Goal: Entertainment & Leisure: Browse casually

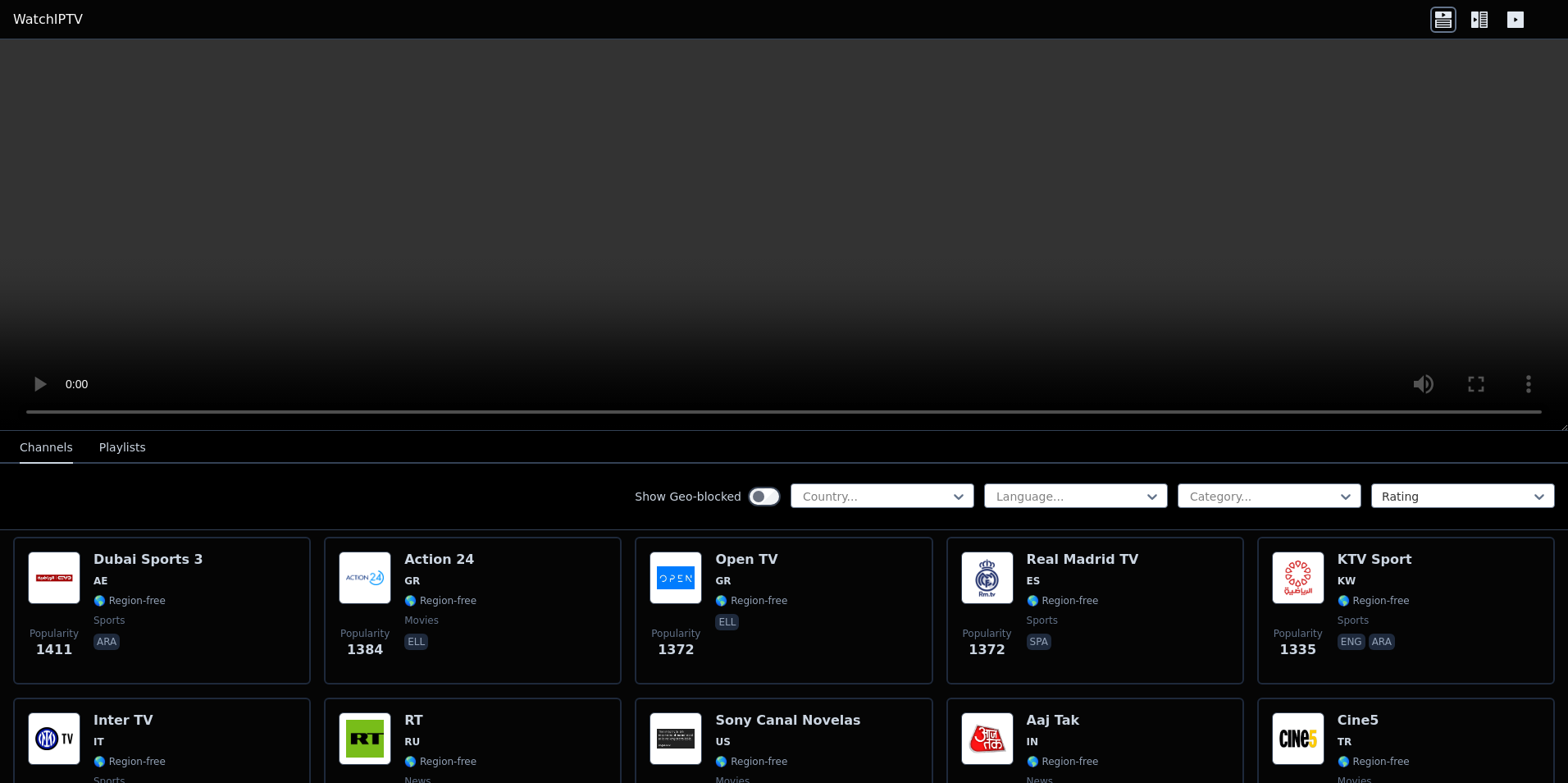
scroll to position [1395, 0]
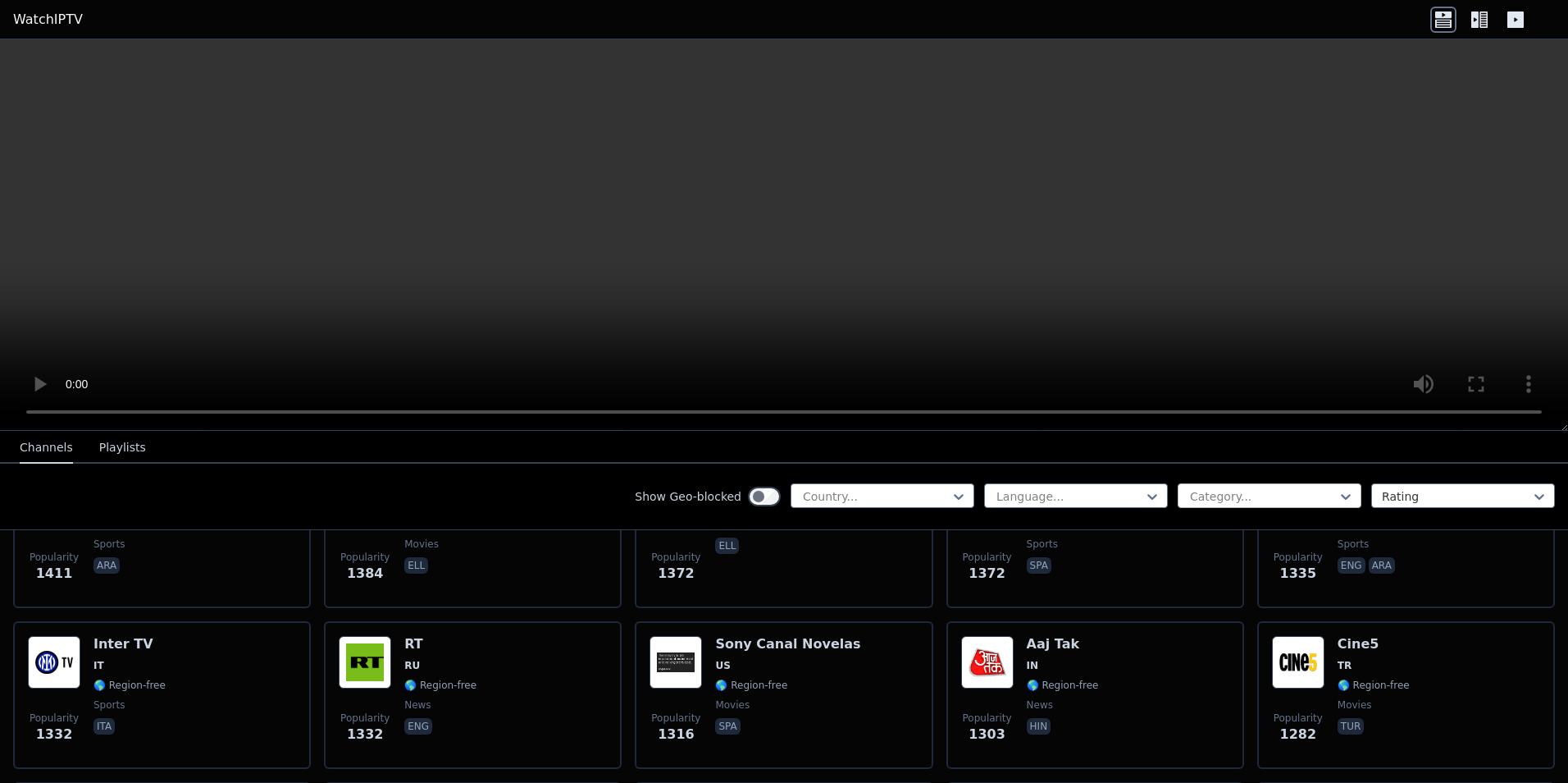
click at [1239, 484] on div "Category..." at bounding box center [1270, 496] width 184 height 24
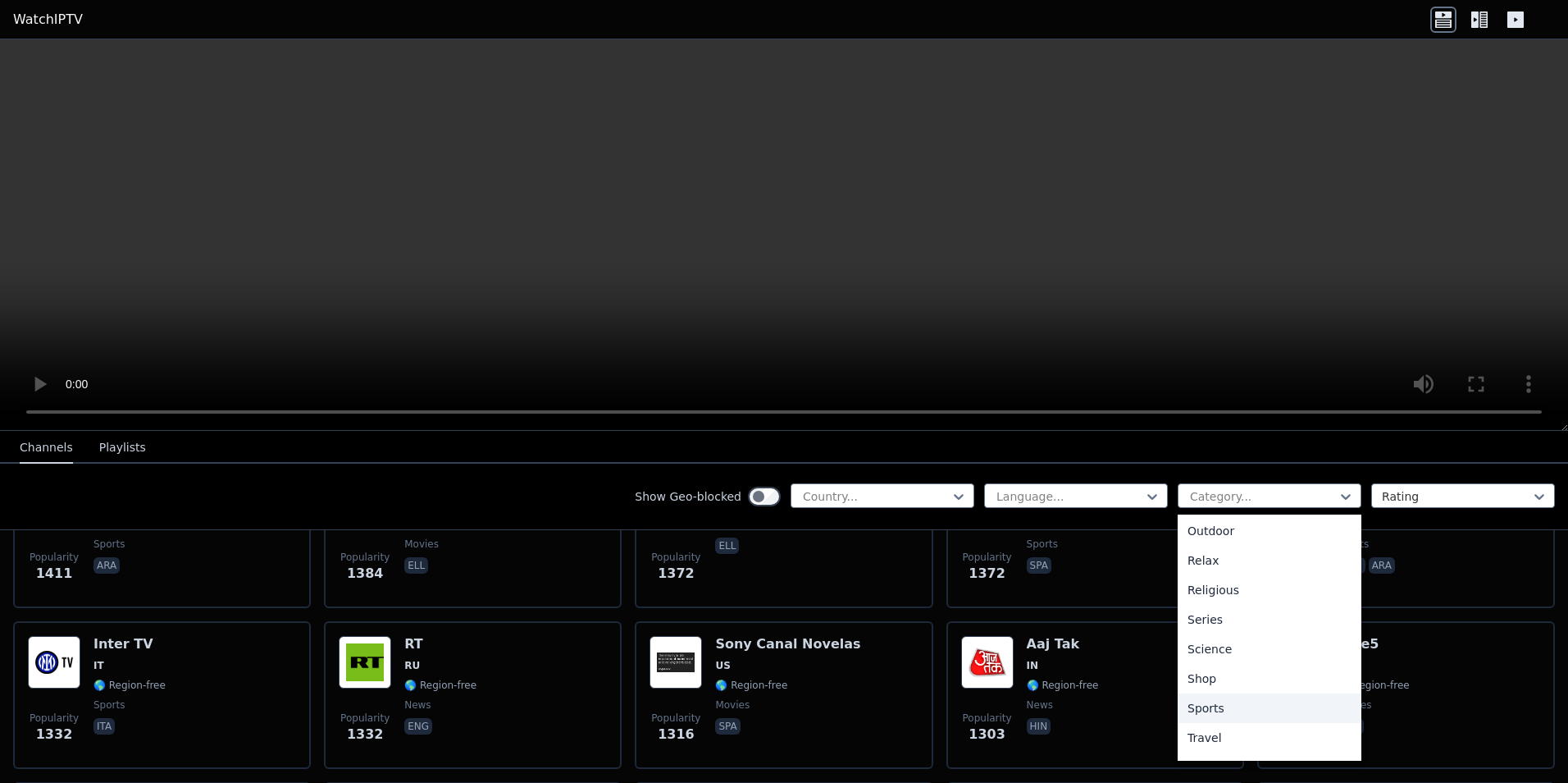
scroll to position [476, 0]
click at [1193, 617] on div "Relax" at bounding box center [1270, 618] width 184 height 30
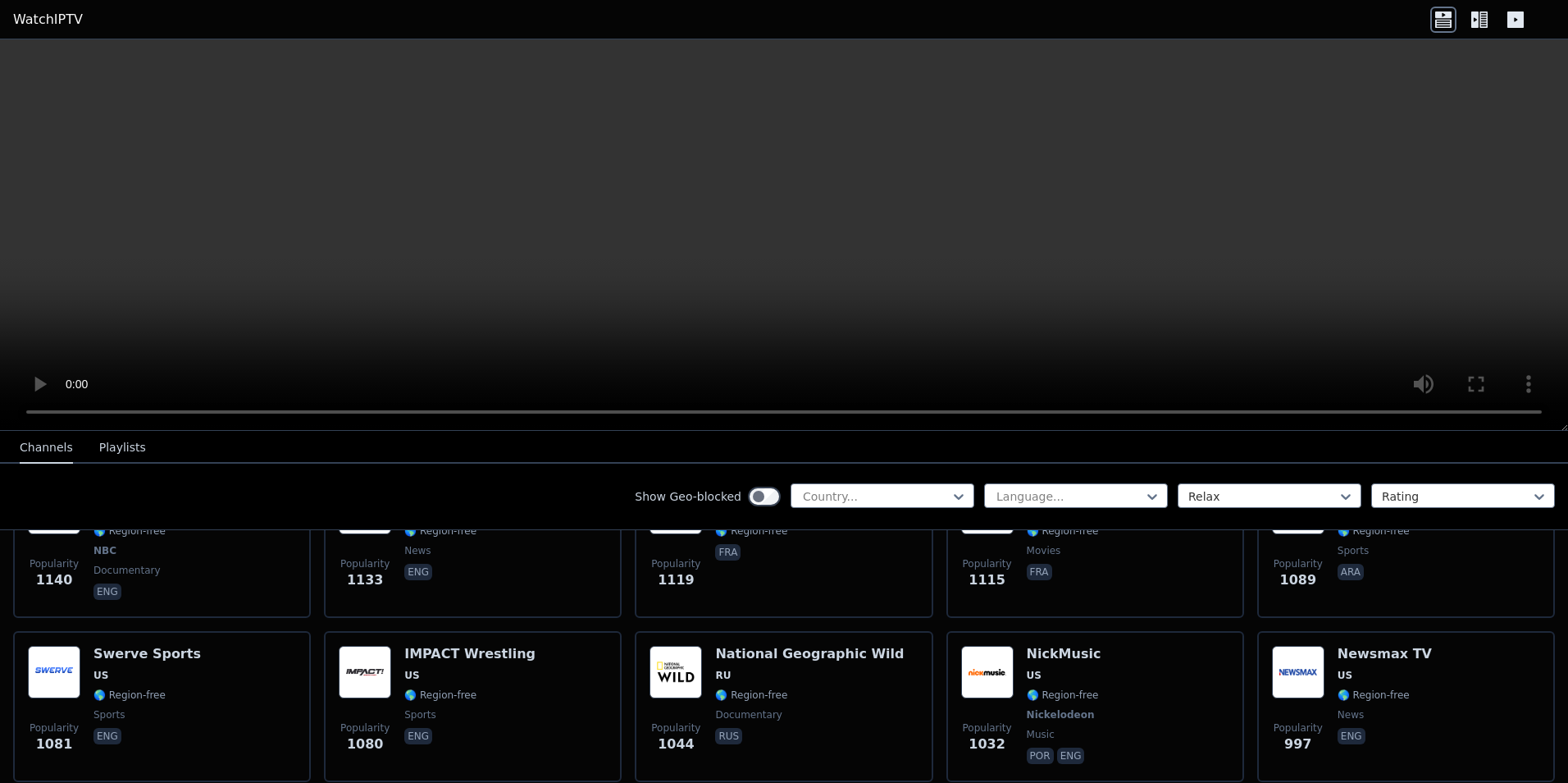
scroll to position [1888, 0]
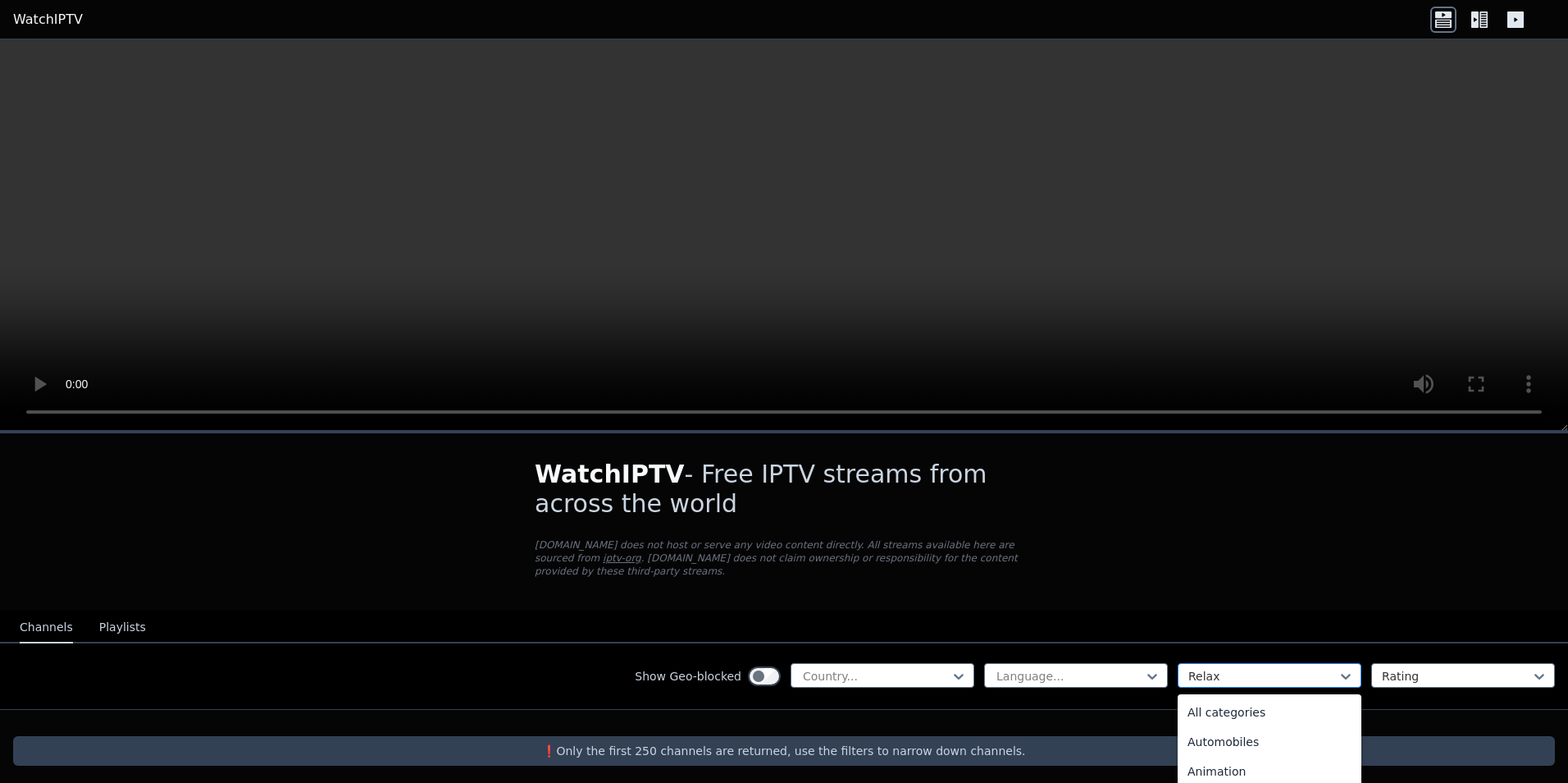
click at [1345, 663] on div "Relax" at bounding box center [1270, 675] width 184 height 24
click at [1206, 697] on div "General" at bounding box center [1270, 710] width 184 height 30
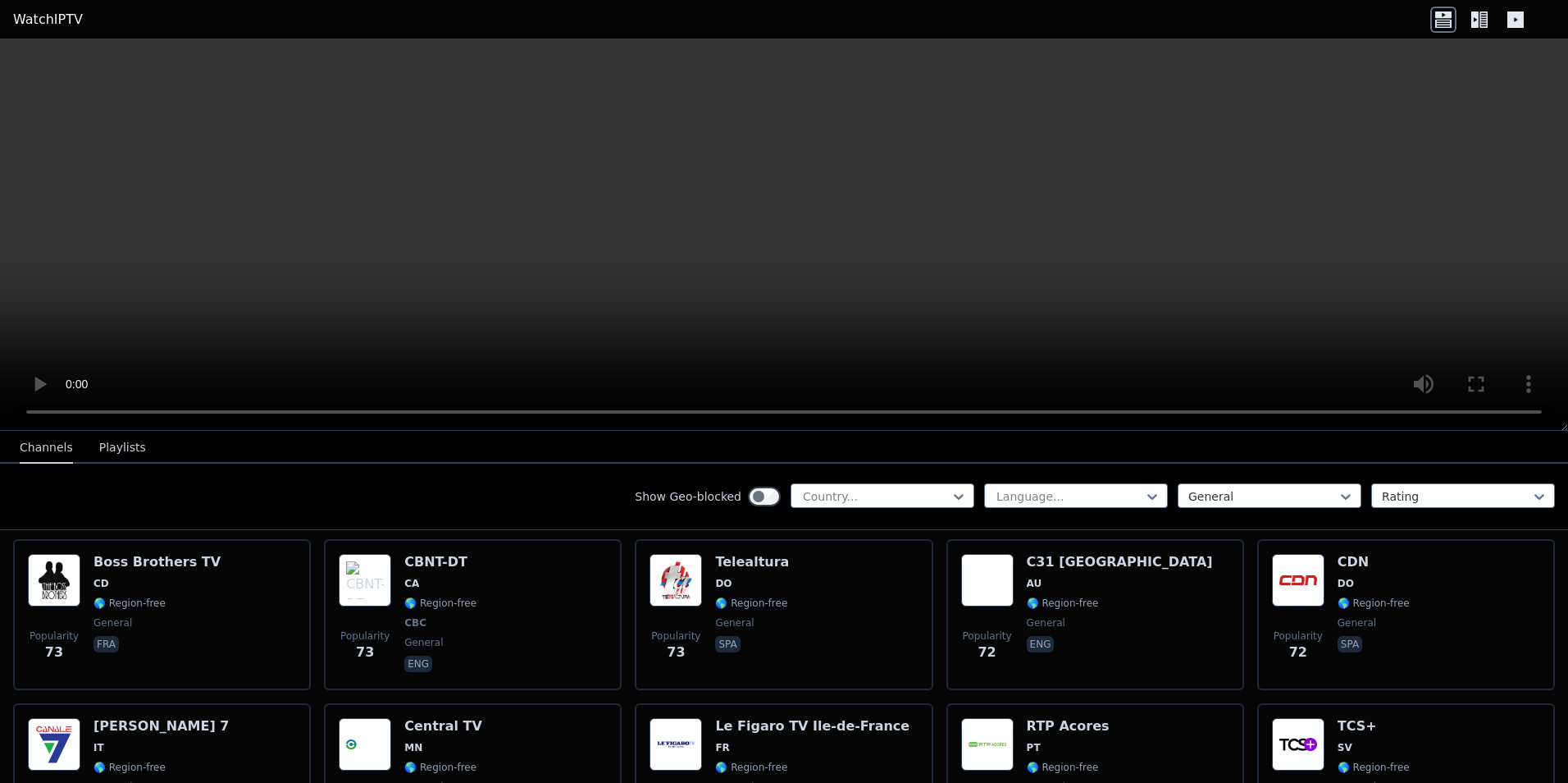
scroll to position [5006, 0]
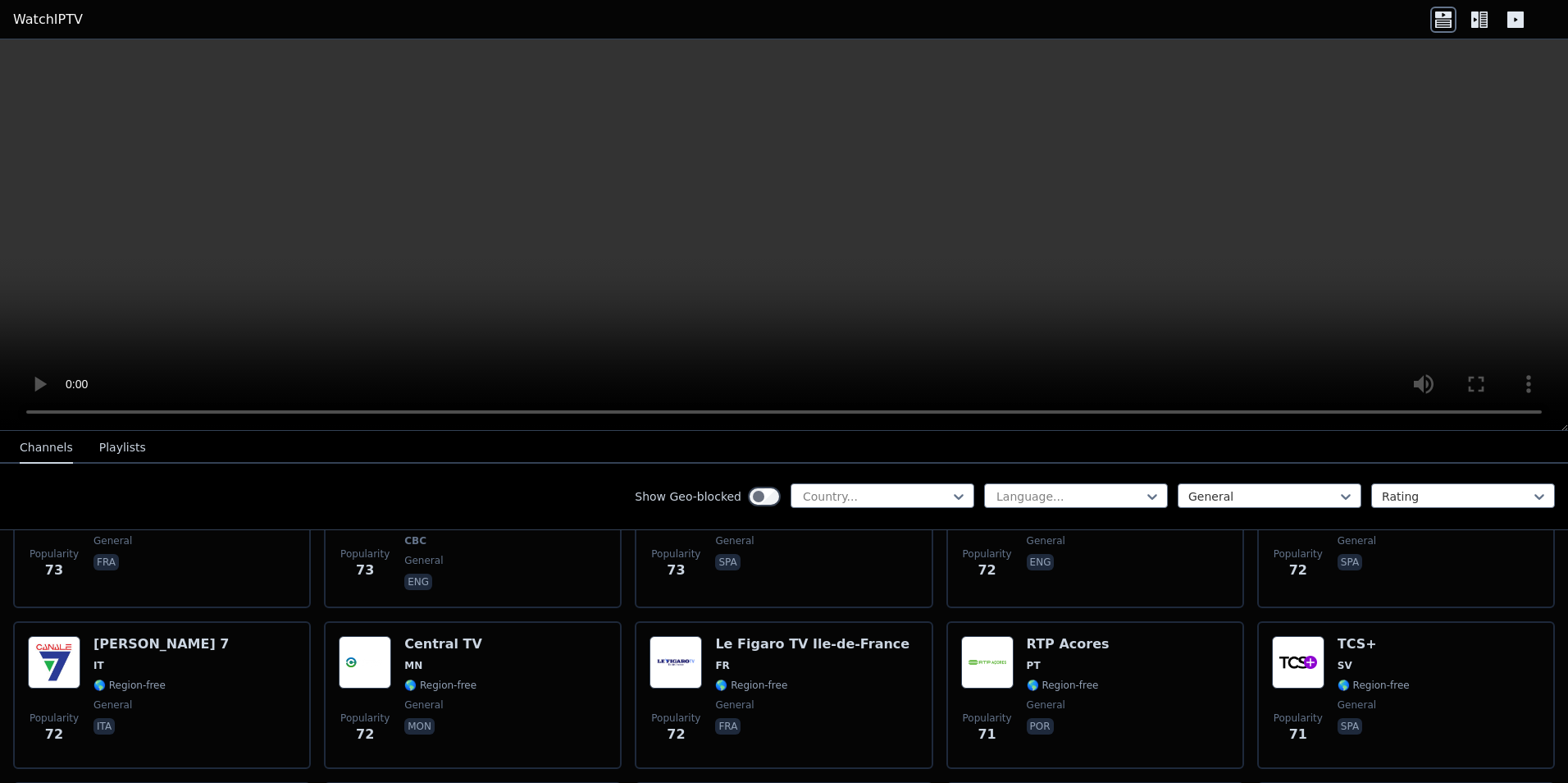
click at [111, 450] on button "Playlists" at bounding box center [123, 448] width 46 height 32
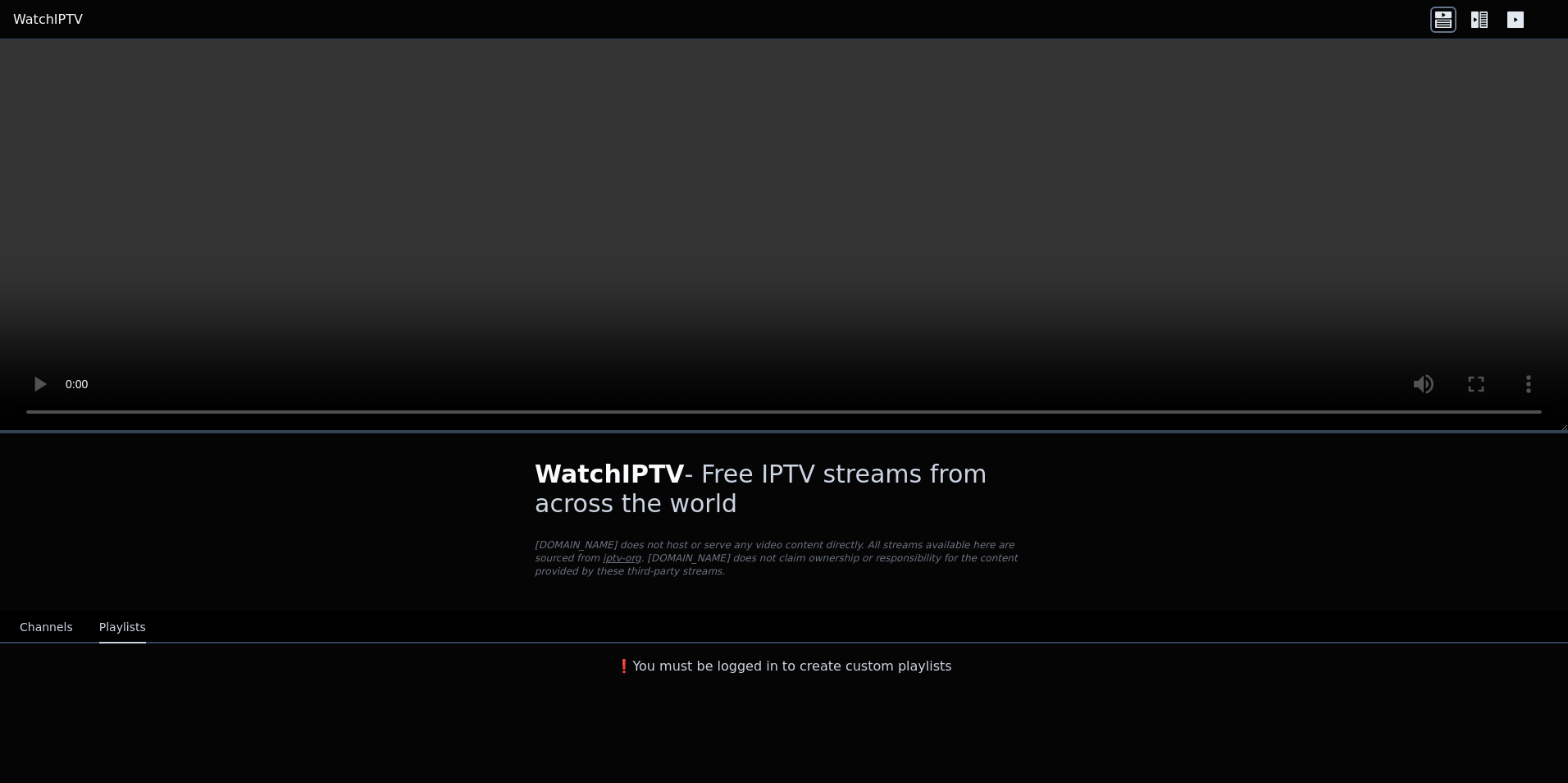
click at [26, 617] on button "Channels" at bounding box center [46, 628] width 53 height 32
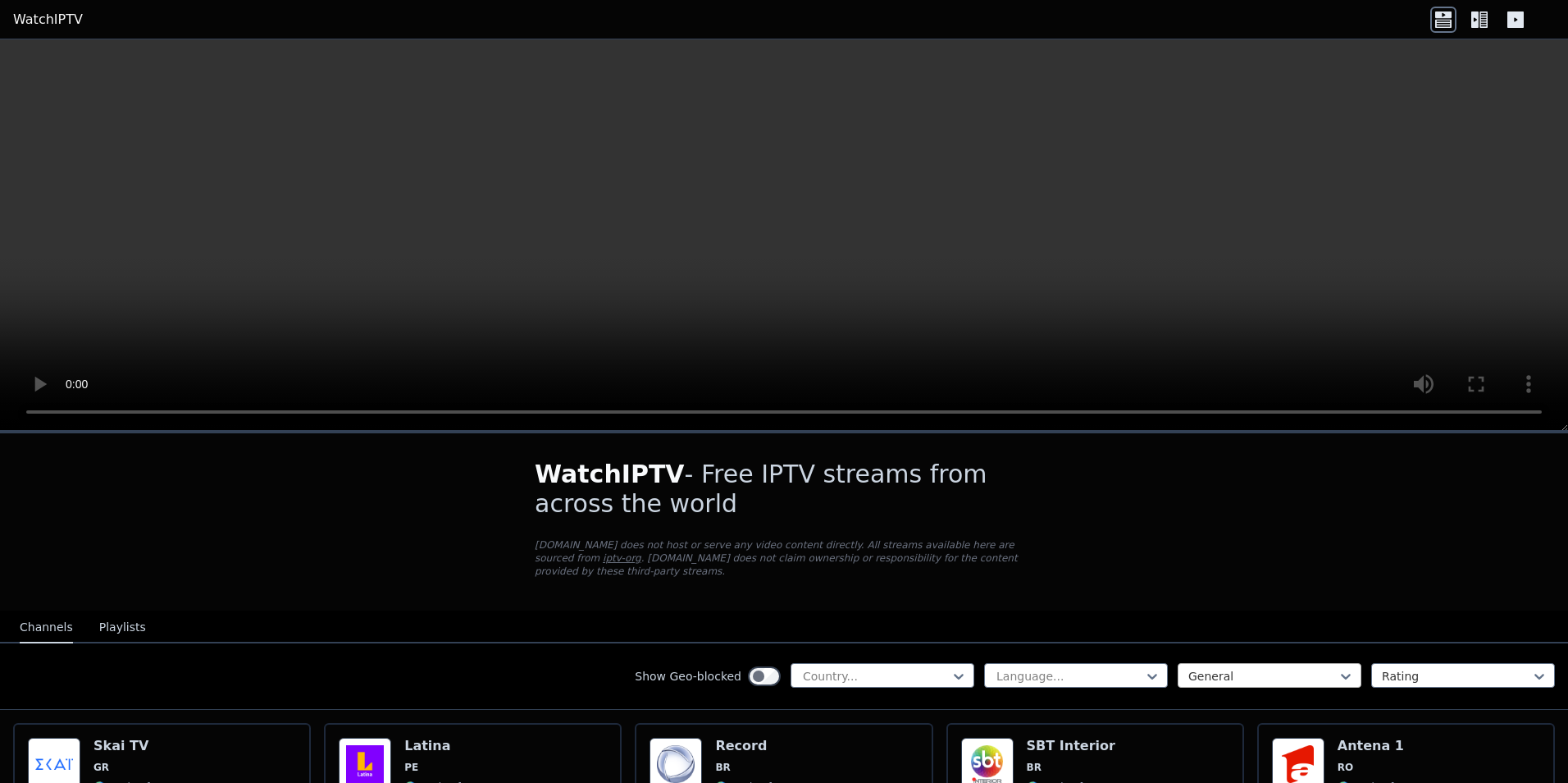
click at [1263, 651] on div "Show Geo-blocked Country... Language... General Rating" at bounding box center [784, 676] width 1568 height 66
click at [1260, 668] on div at bounding box center [1263, 676] width 150 height 17
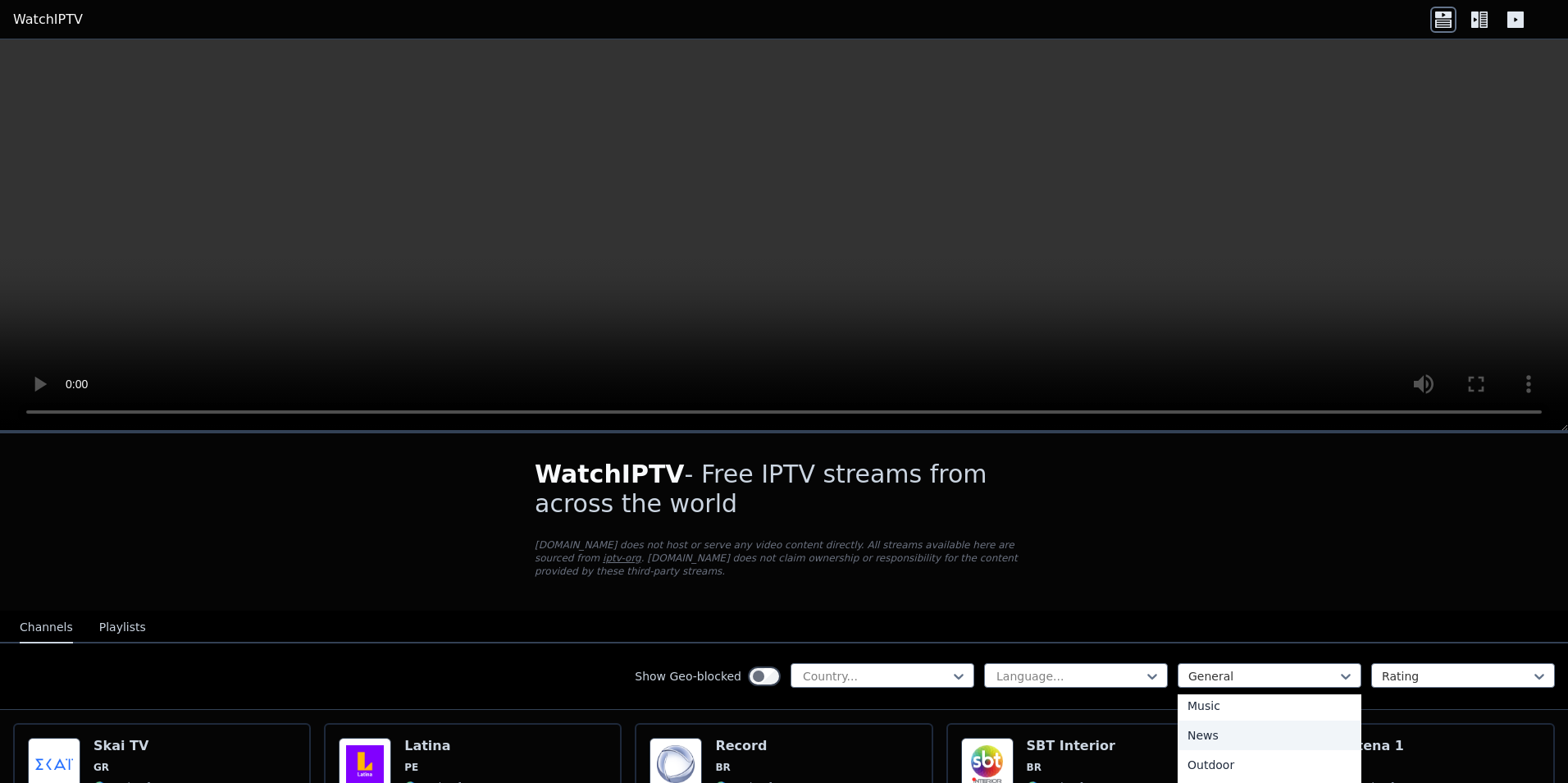
scroll to position [558, 0]
click at [1189, 705] on div "Relax" at bounding box center [1270, 716] width 184 height 30
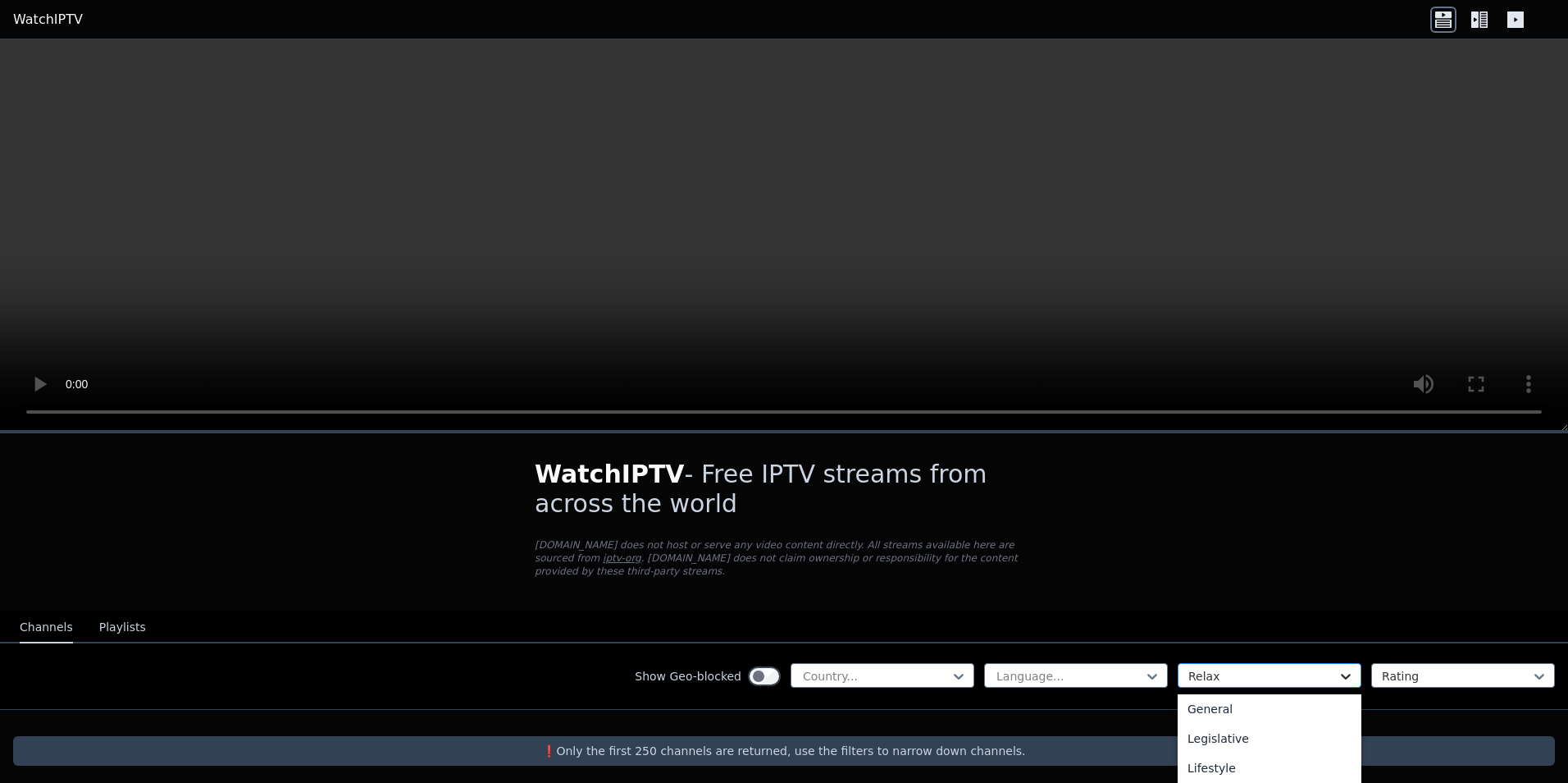
click at [1336, 663] on div "Relax" at bounding box center [1270, 675] width 184 height 24
click at [1228, 701] on div "All categories" at bounding box center [1270, 712] width 184 height 30
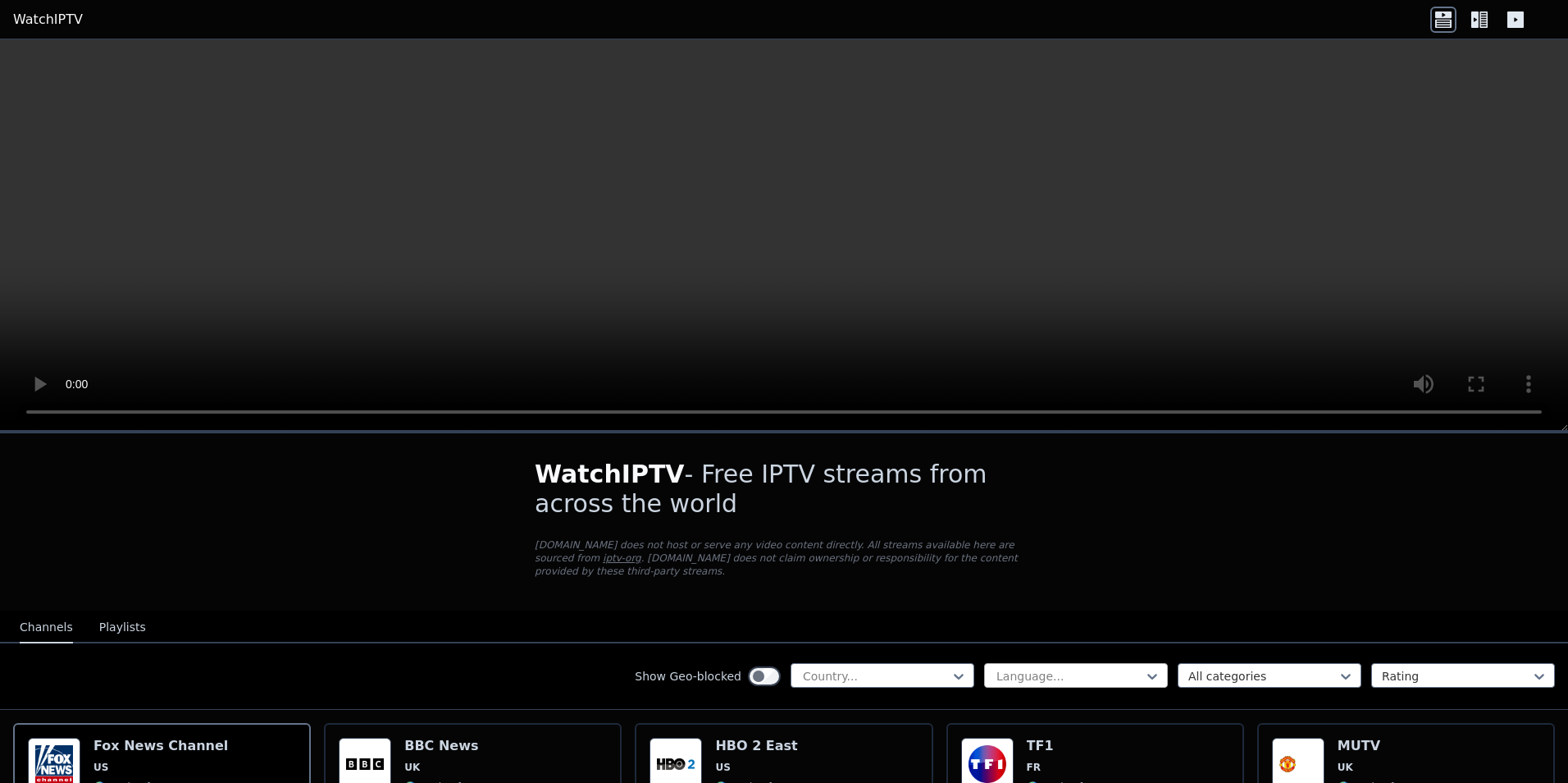
click at [1144, 671] on div at bounding box center [1153, 676] width 17 height 24
click at [1147, 673] on icon at bounding box center [1152, 676] width 10 height 6
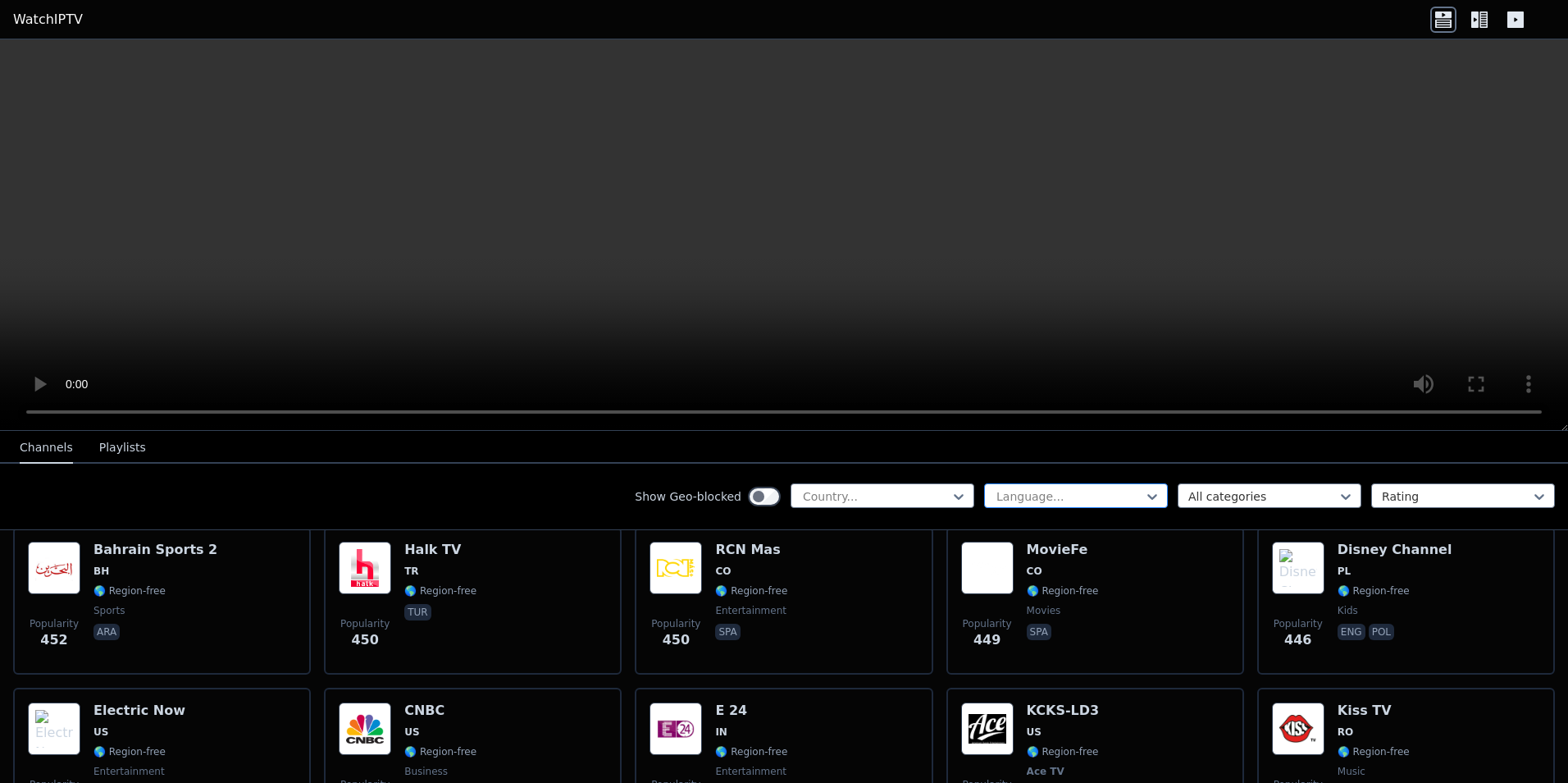
scroll to position [5826, 0]
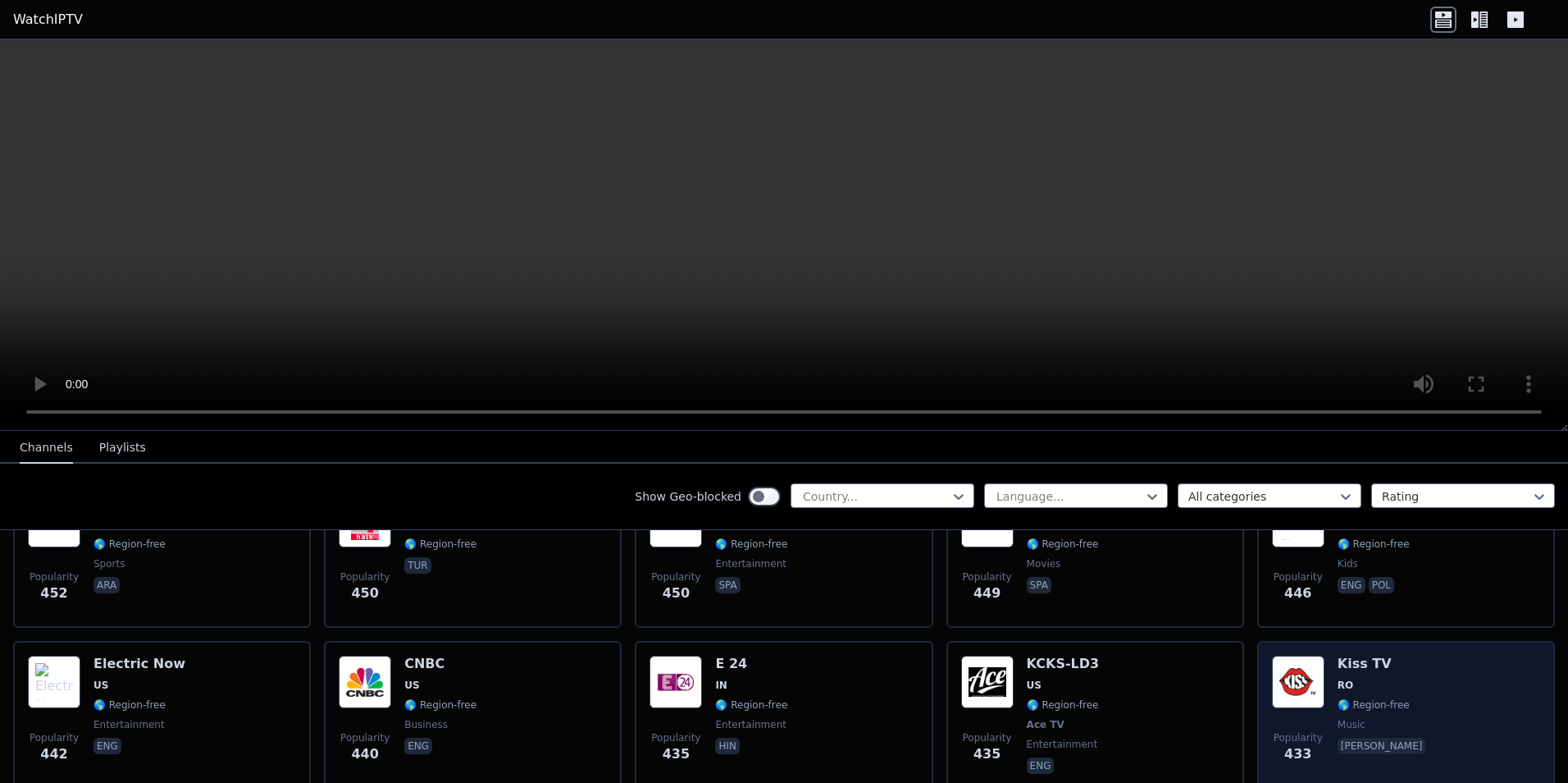
click at [1430, 656] on div "Popularity 433 Kiss TV RO 🌎 Region-free music [PERSON_NAME]" at bounding box center [1406, 716] width 269 height 122
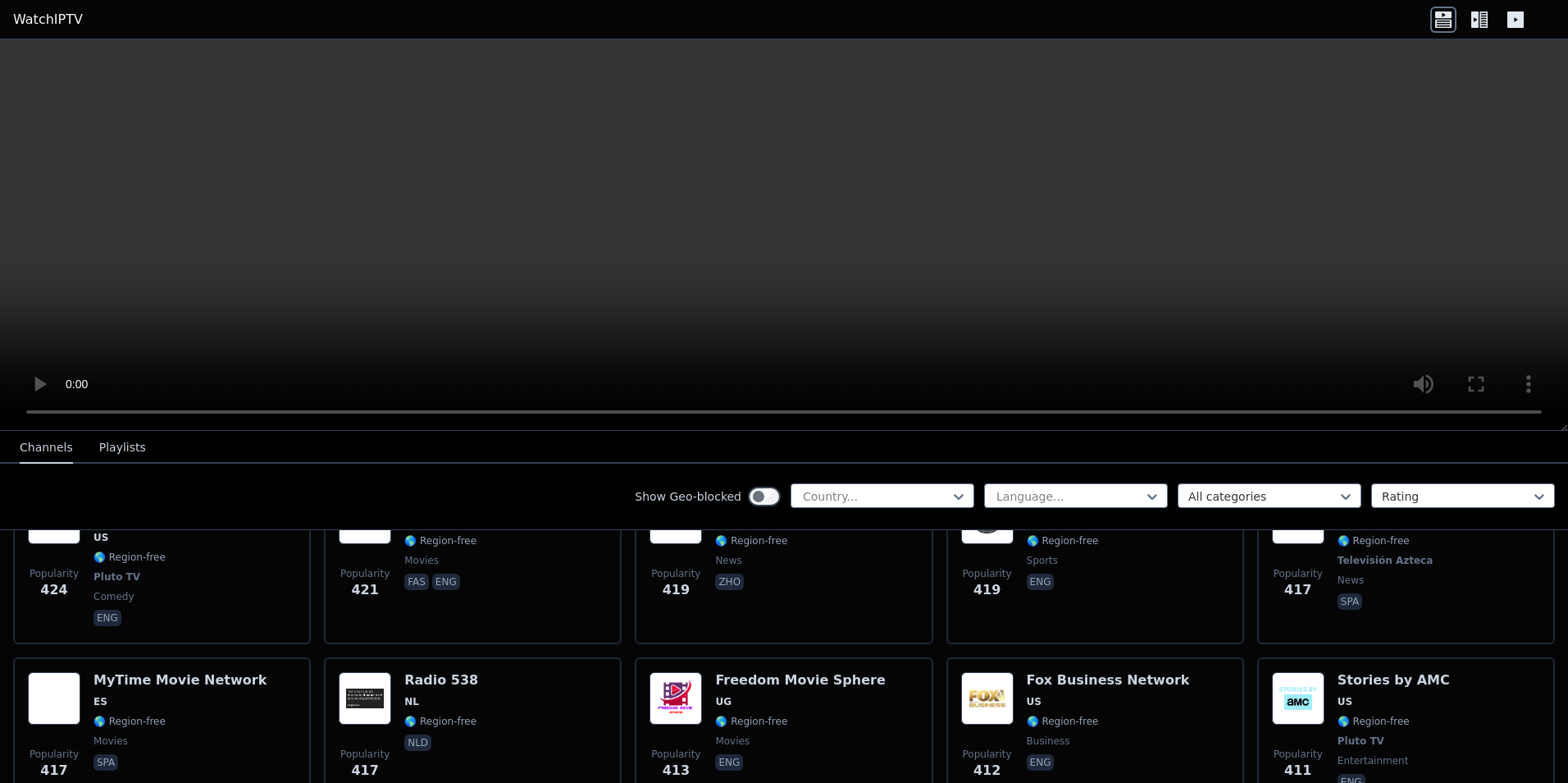
scroll to position [6401, 0]
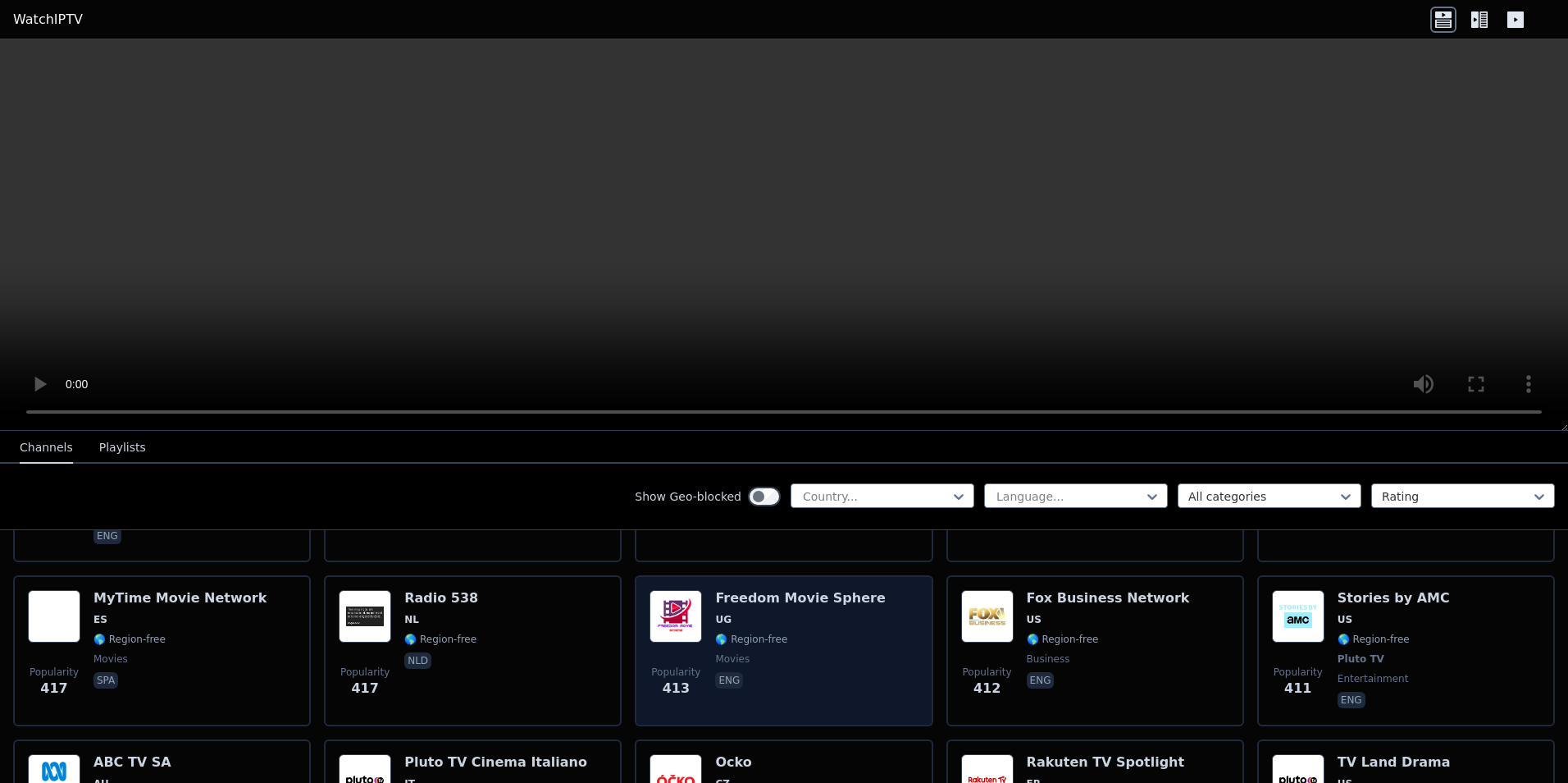
click at [865, 619] on div "Popularity 413 Freedom Movie Sphere UG 🌎 Region-free movies eng" at bounding box center [784, 650] width 269 height 122
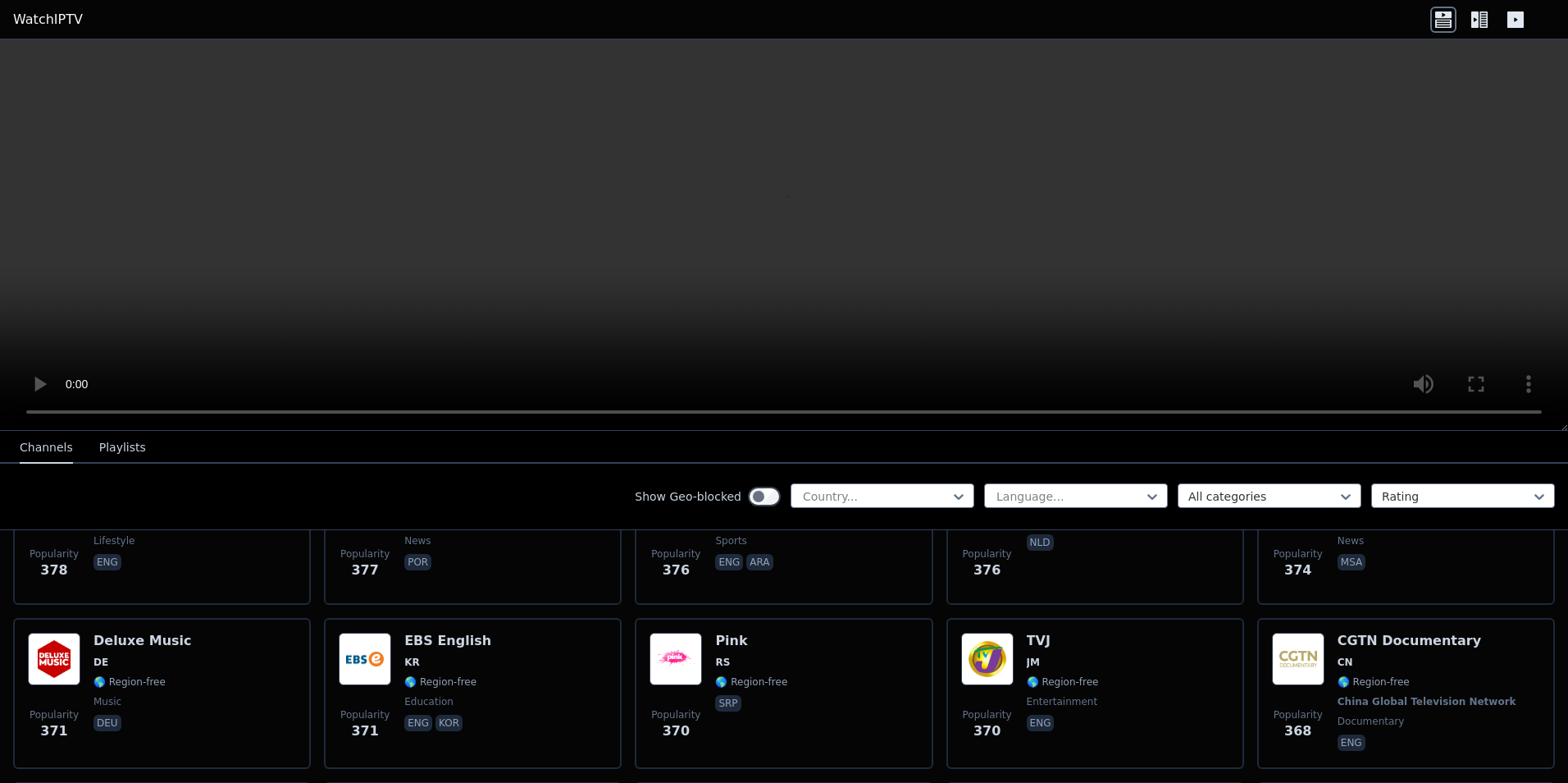
scroll to position [7221, 0]
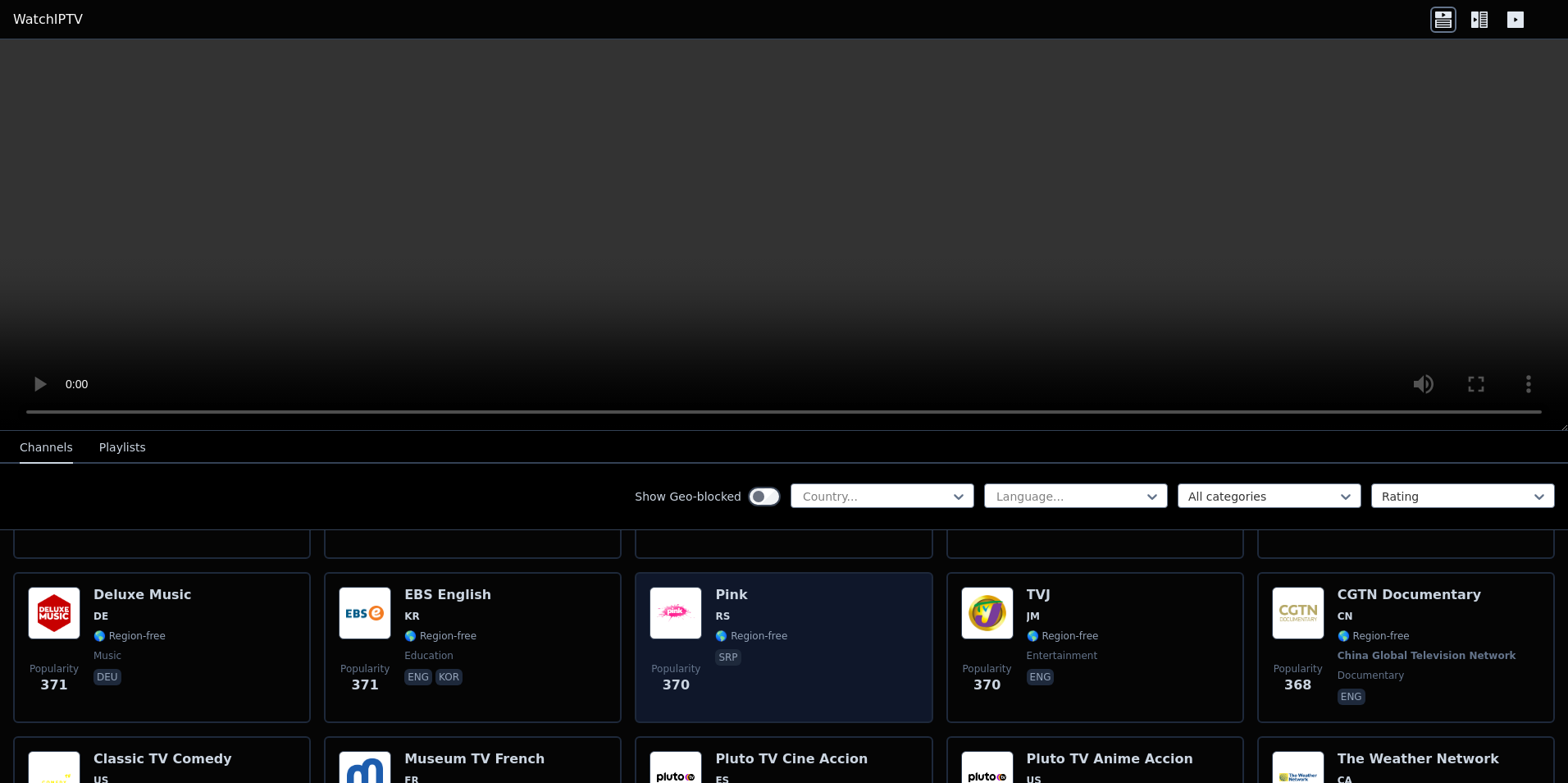
click at [844, 617] on div "Popularity 370 Pink RS 🌎 Region-free srp" at bounding box center [784, 647] width 269 height 122
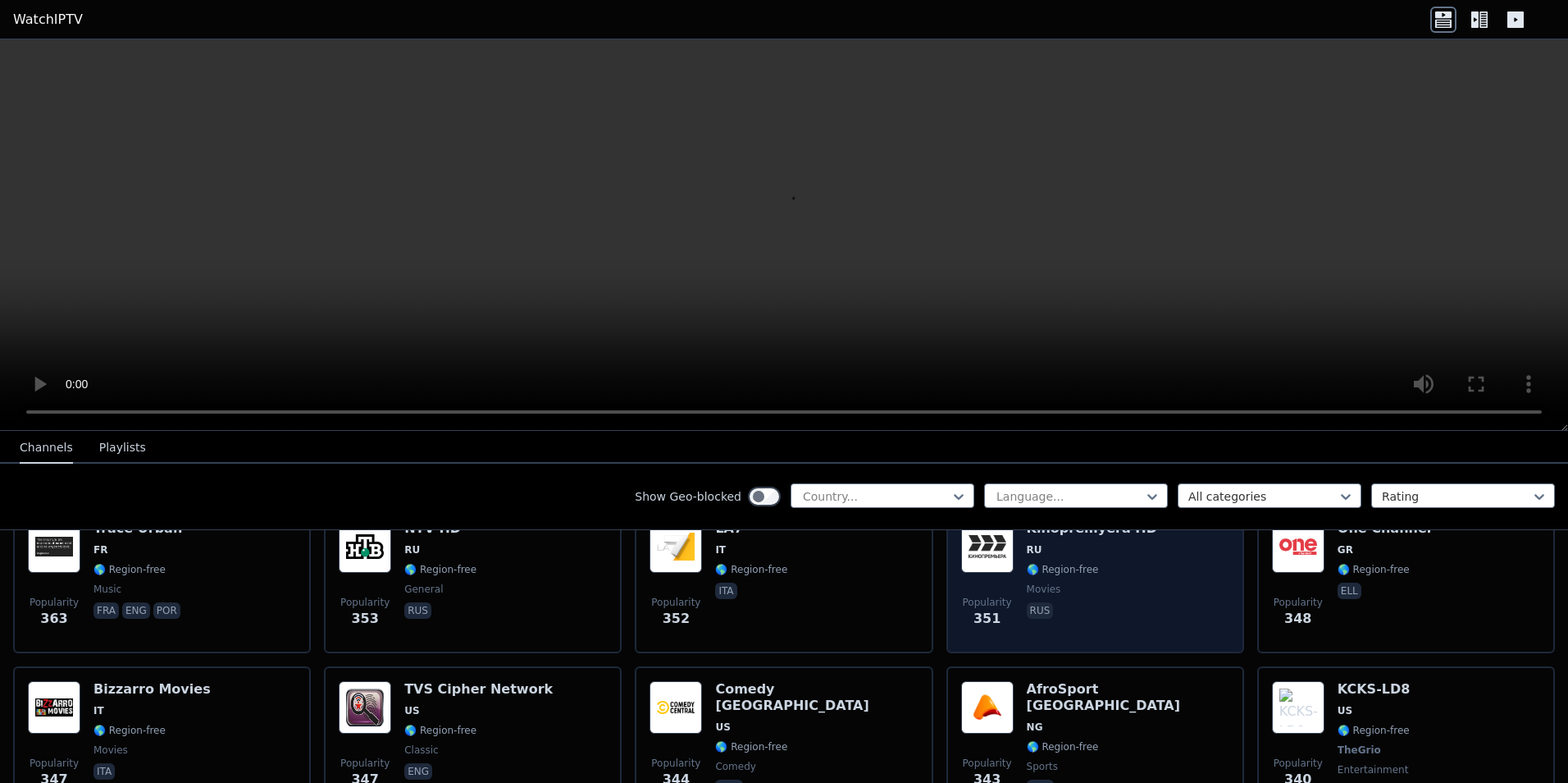
scroll to position [7631, 0]
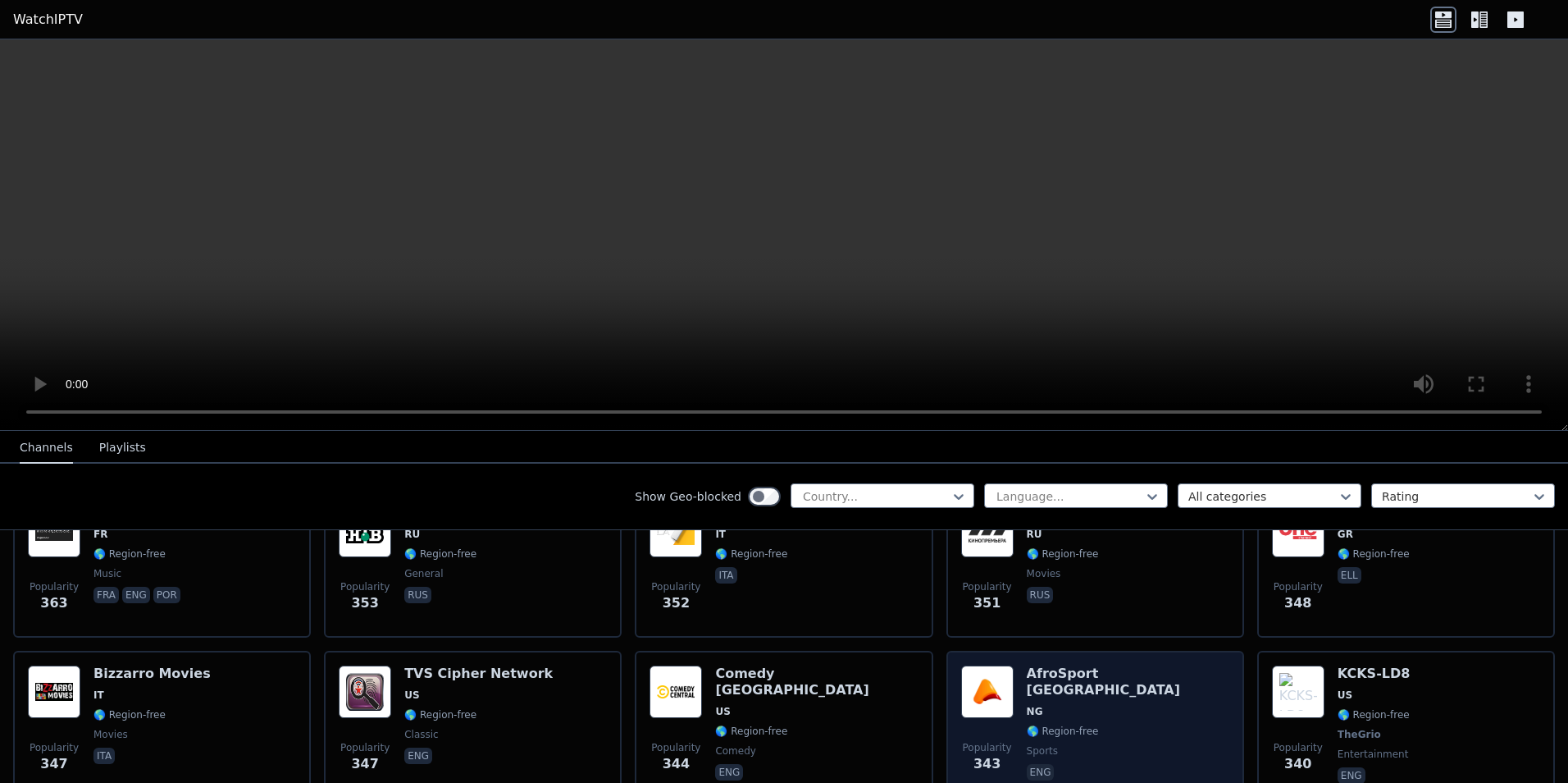
click at [1103, 666] on div "AfroSport [GEOGRAPHIC_DATA] NG 🌎 Region-free sports eng" at bounding box center [1128, 726] width 203 height 122
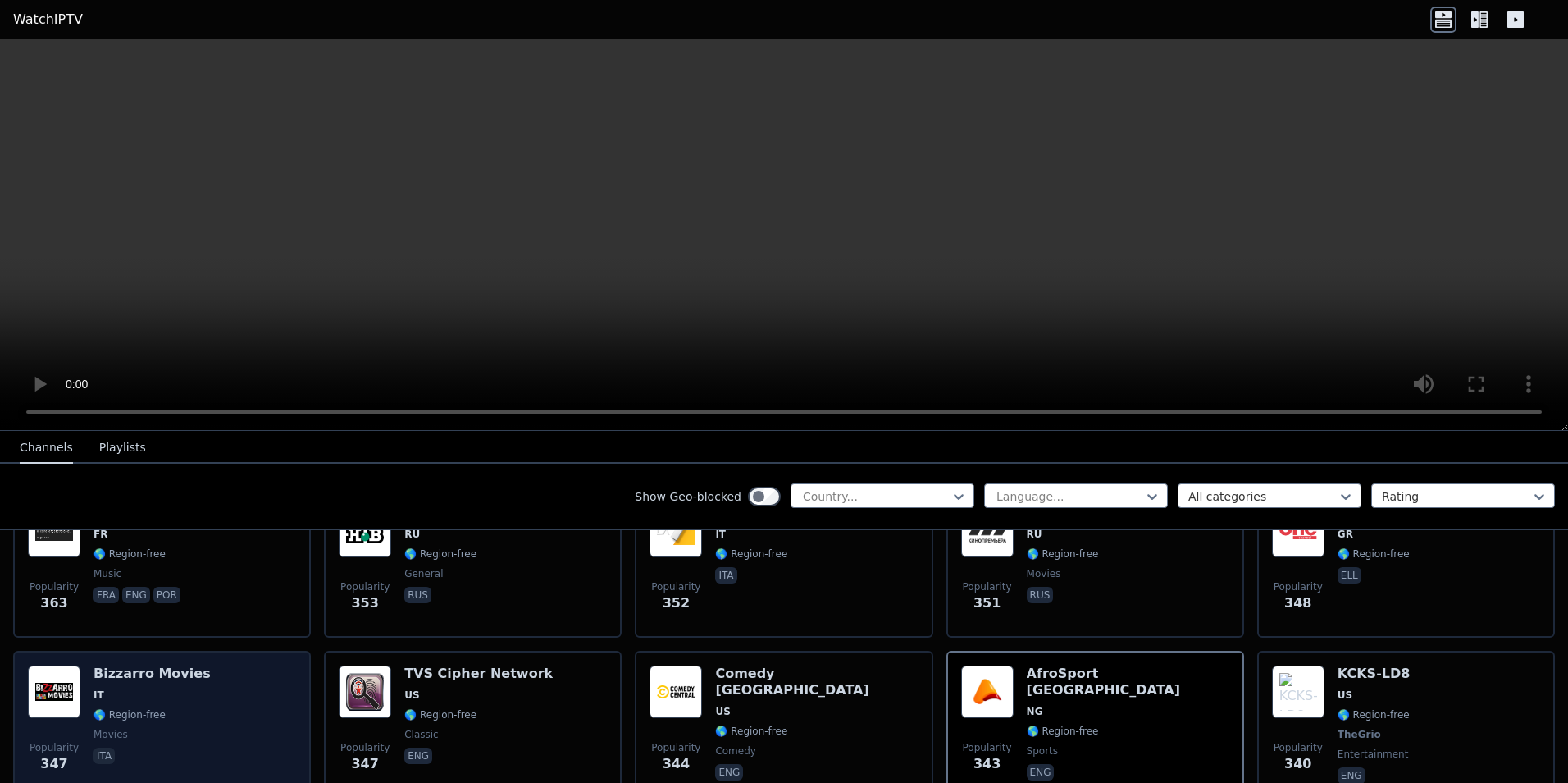
click at [191, 693] on div "Popularity 347 [PERSON_NAME] Movies IT 🌎 Region-free movies ita" at bounding box center [162, 726] width 269 height 122
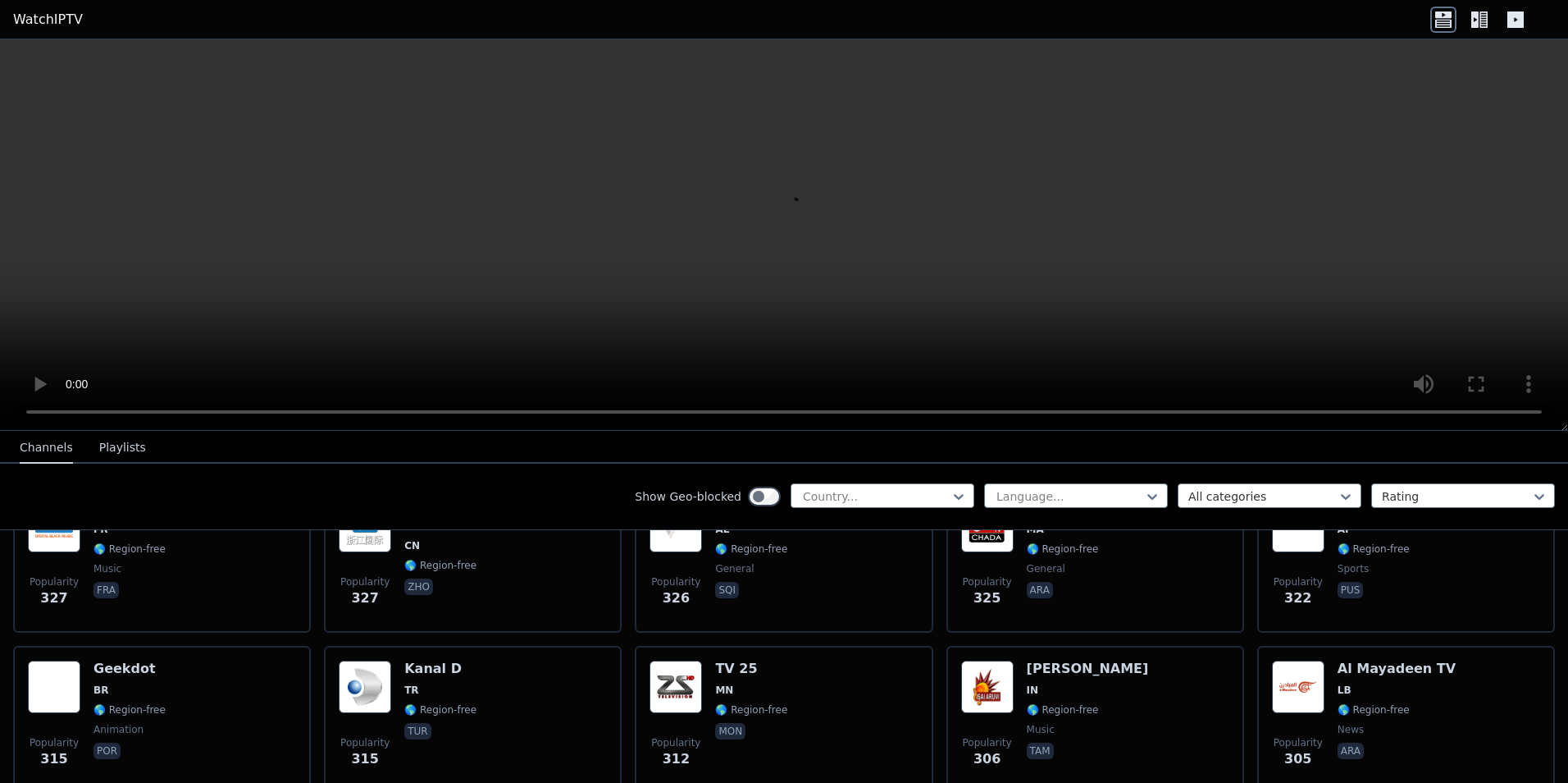
scroll to position [8142, 0]
click at [1455, 506] on div "Rating" at bounding box center [1463, 496] width 184 height 24
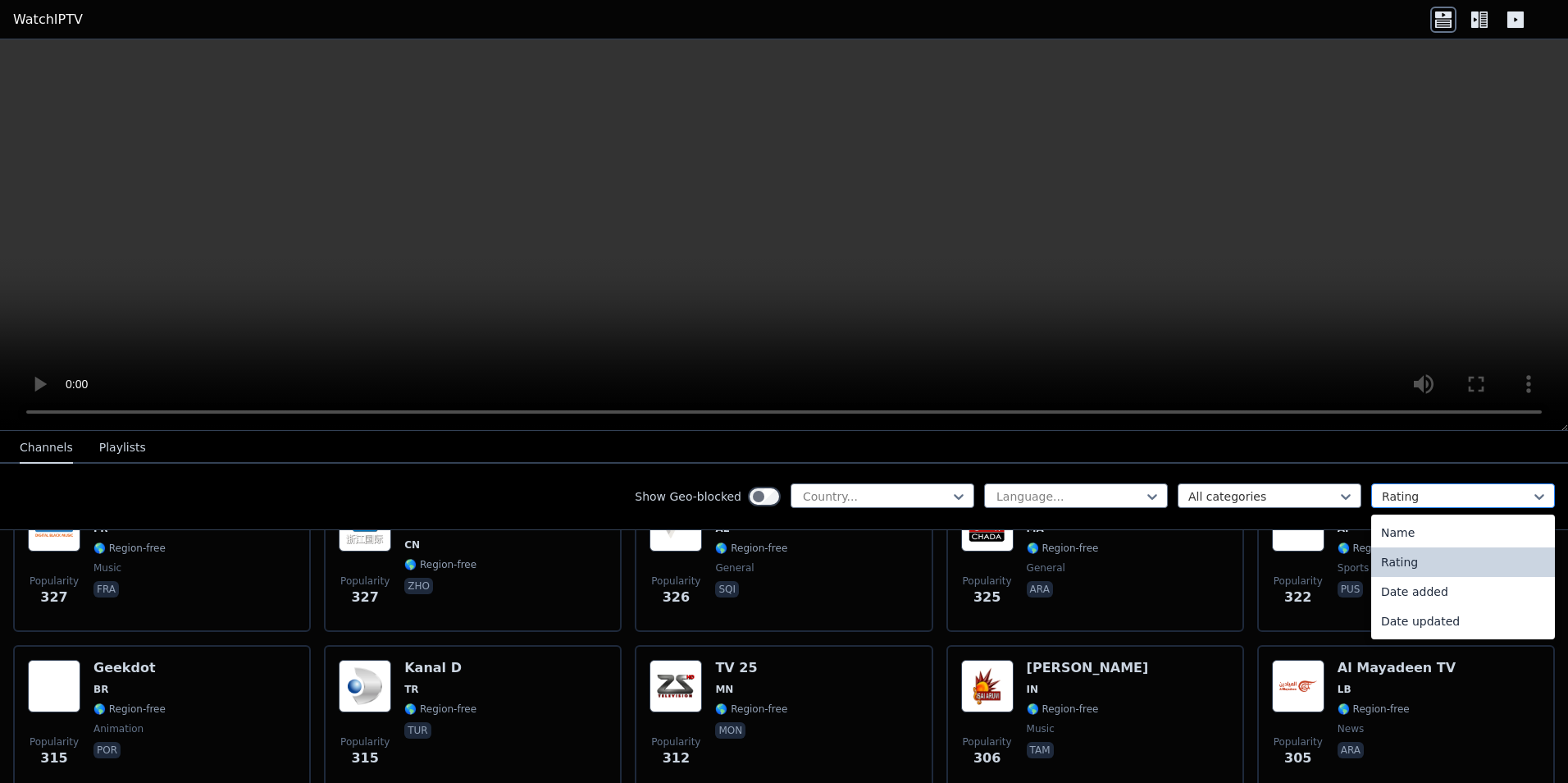
click at [1425, 498] on div at bounding box center [1456, 497] width 150 height 17
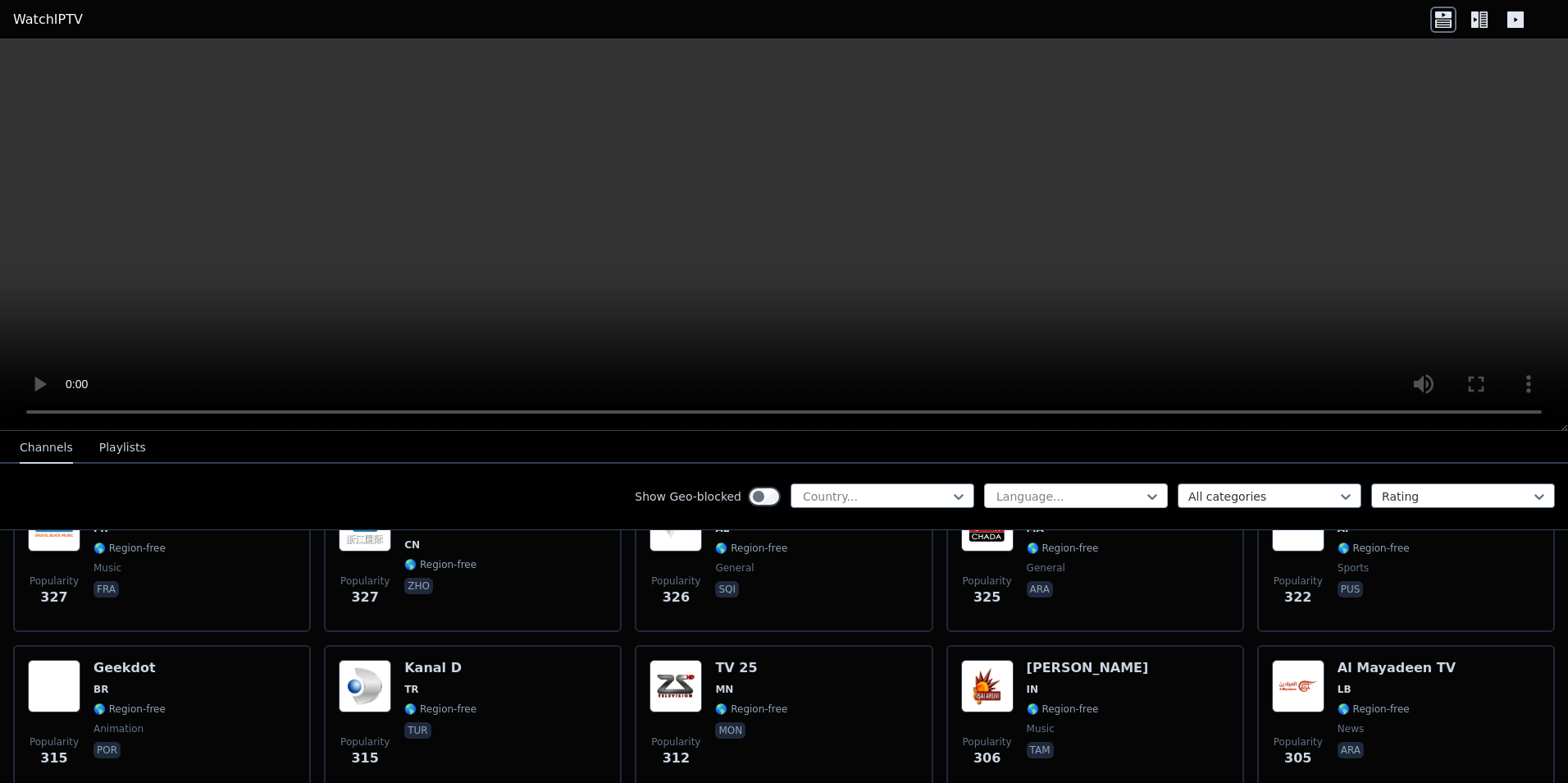
click at [1111, 494] on div at bounding box center [1069, 497] width 150 height 17
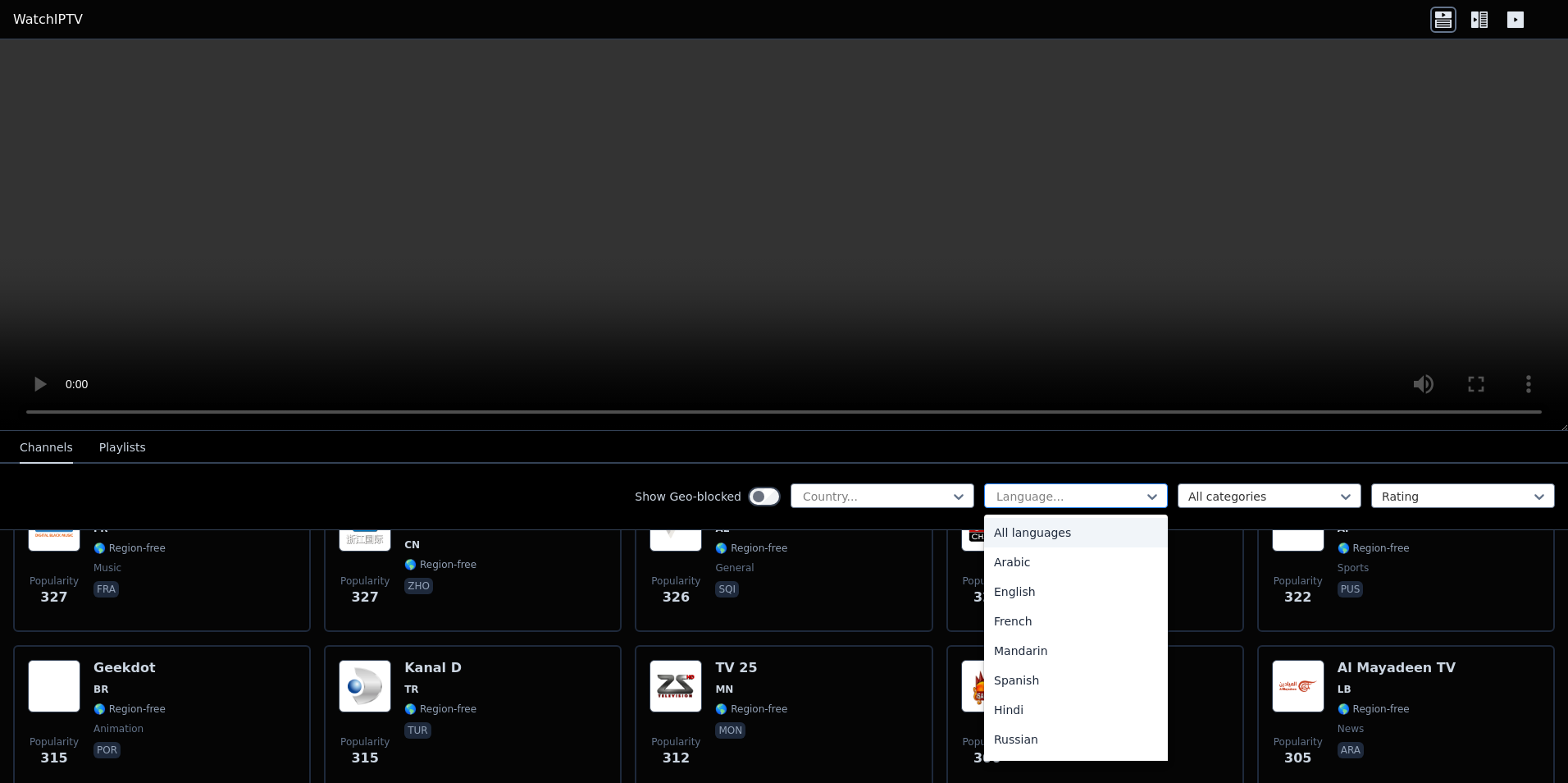
click at [1111, 494] on div at bounding box center [1069, 497] width 150 height 17
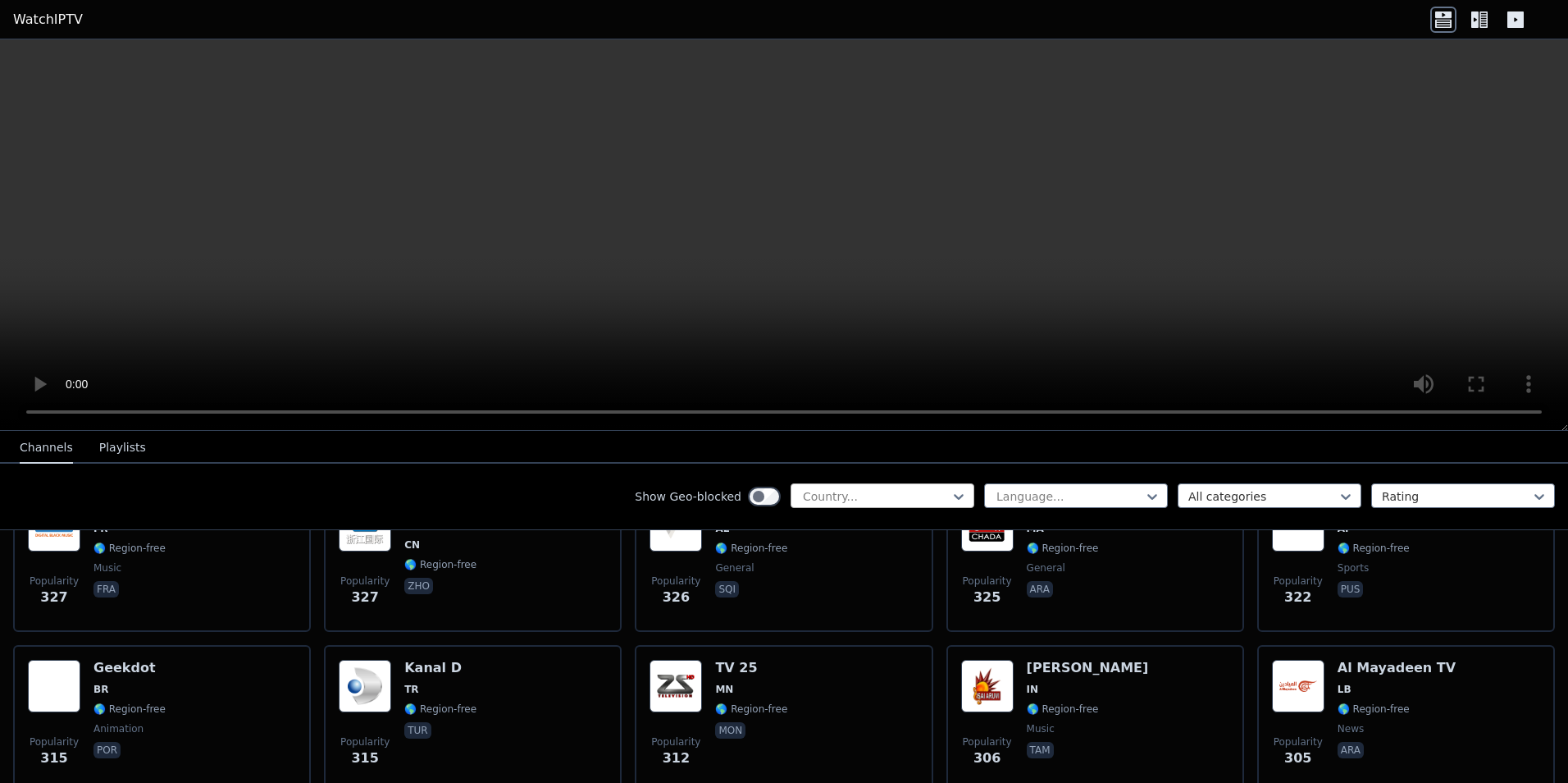
click at [904, 492] on div at bounding box center [876, 497] width 150 height 17
click at [924, 495] on div at bounding box center [876, 497] width 150 height 17
